Goal: Navigation & Orientation: Find specific page/section

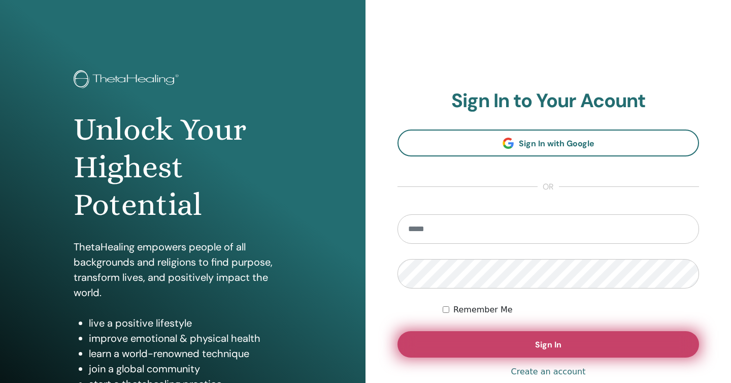
type input "**********"
click at [489, 336] on button "Sign In" at bounding box center [548, 344] width 302 height 26
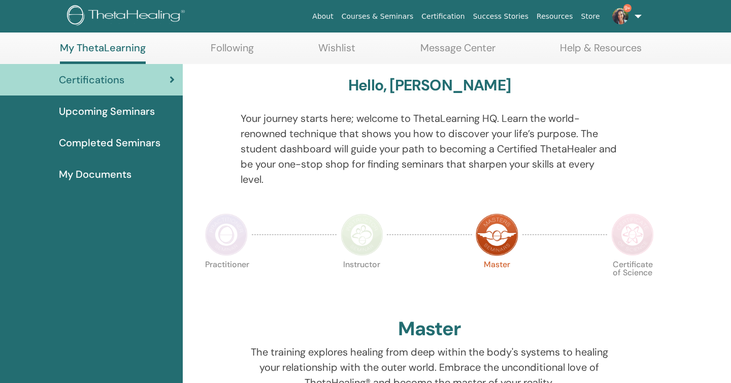
scroll to position [64, 0]
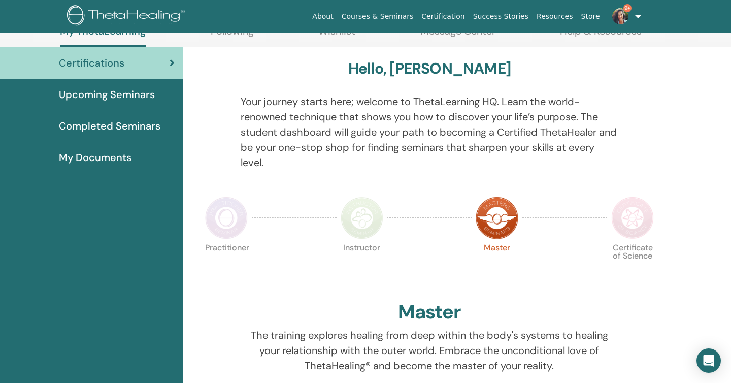
click at [117, 94] on span "Upcoming Seminars" at bounding box center [107, 94] width 96 height 15
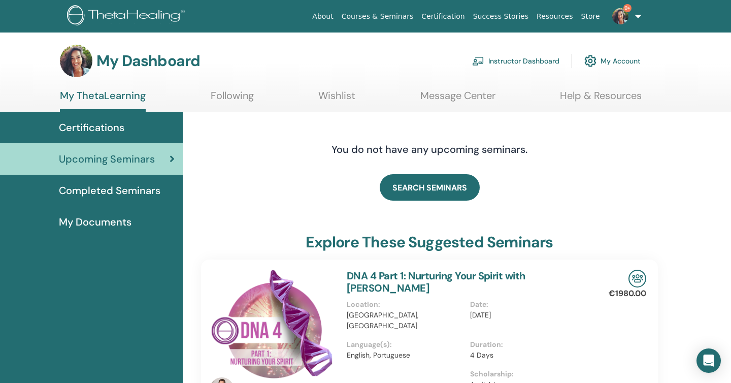
click at [516, 64] on link "Instructor Dashboard" at bounding box center [515, 61] width 87 height 22
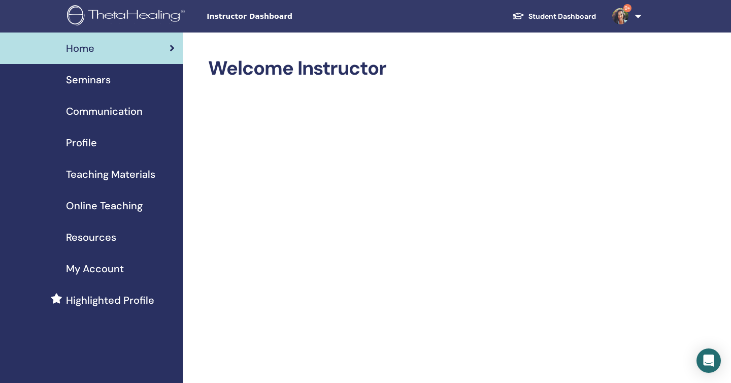
click at [74, 82] on span "Seminars" at bounding box center [88, 79] width 45 height 15
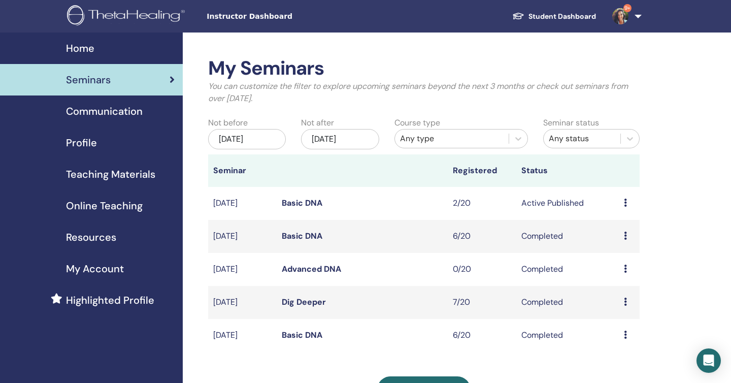
click at [305, 197] on link "Basic DNA" at bounding box center [302, 202] width 41 height 11
